Goal: Task Accomplishment & Management: Manage account settings

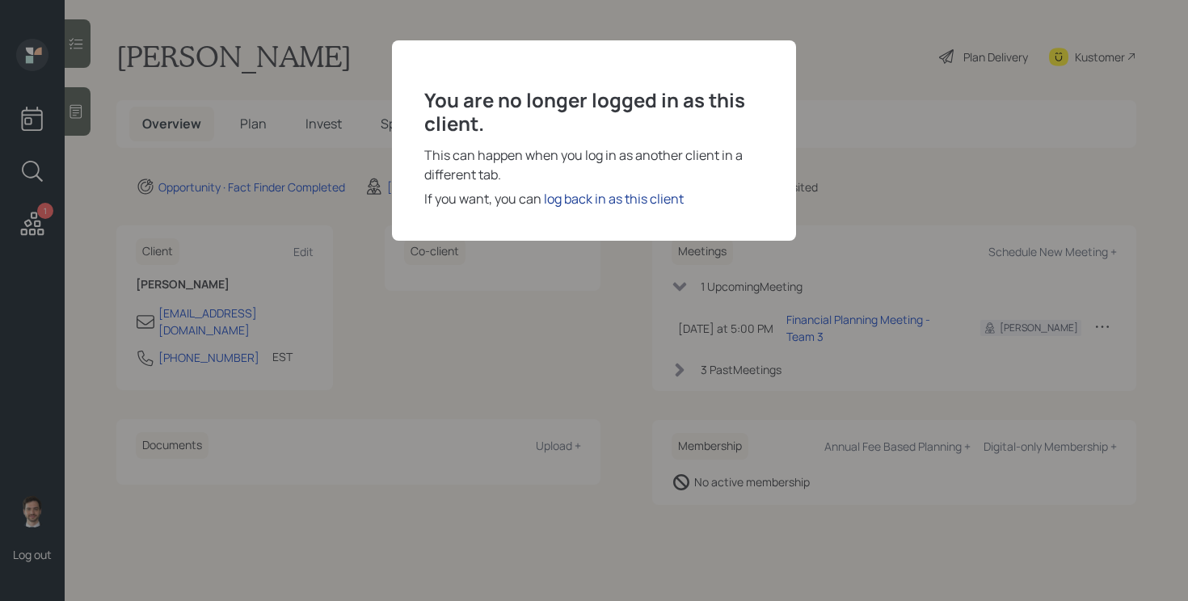
click at [614, 200] on div "log back in as this client" at bounding box center [614, 198] width 140 height 19
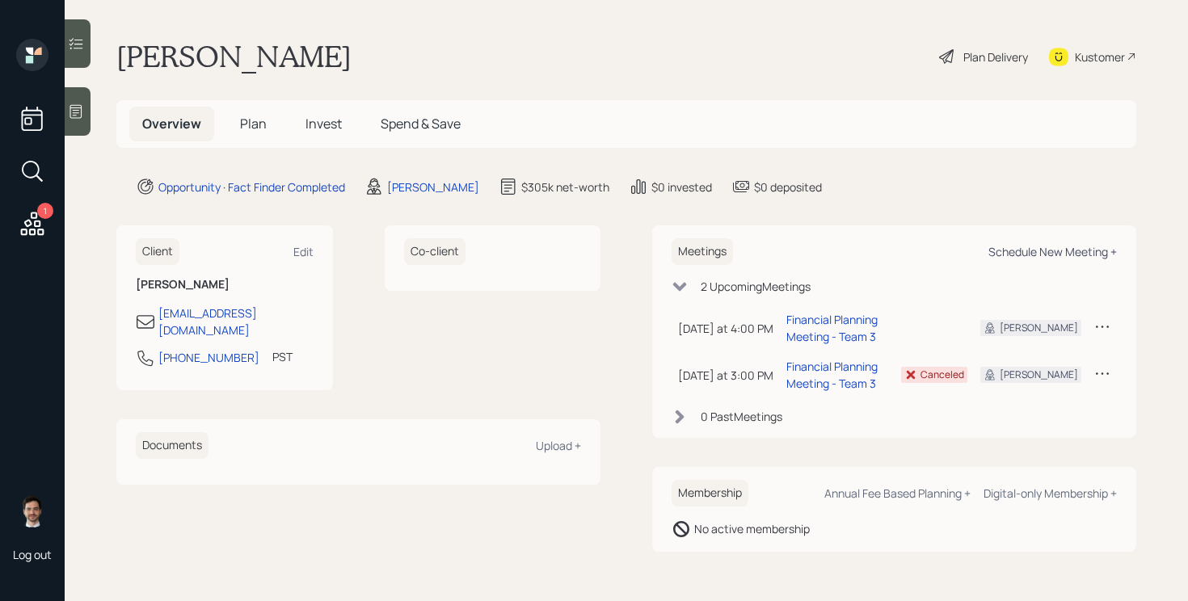
click at [1055, 255] on div "Schedule New Meeting +" at bounding box center [1052, 251] width 128 height 15
